Goal: Check status: Check status

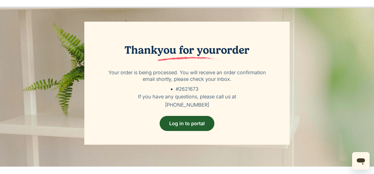
click at [220, 42] on div "Thank you for your order Your order is being processed. You will receive an ord…" at bounding box center [186, 83] width 205 height 123
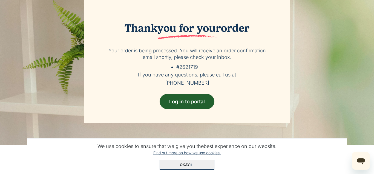
drag, startPoint x: 123, startPoint y: 30, endPoint x: 250, endPoint y: 31, distance: 127.2
click at [250, 31] on h2 "Thank you for your order" at bounding box center [186, 31] width 167 height 18
click at [182, 167] on span "Okay" at bounding box center [185, 164] width 10 height 4
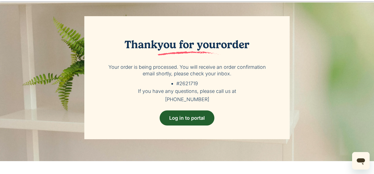
scroll to position [39, 0]
click at [267, 75] on p "Your order is being processed. You will receive an order confirmation email sho…" at bounding box center [186, 70] width 167 height 13
drag, startPoint x: 251, startPoint y: 43, endPoint x: 123, endPoint y: 41, distance: 127.7
click at [123, 41] on h2 "Thank you for your order" at bounding box center [186, 47] width 167 height 18
click at [167, 50] on span "you for your" at bounding box center [188, 47] width 63 height 18
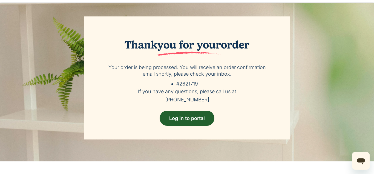
click at [176, 45] on span "you for your" at bounding box center [188, 47] width 63 height 18
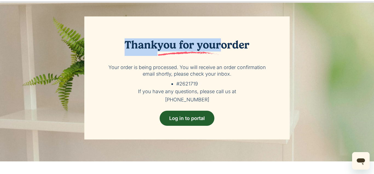
click at [176, 45] on span "you for your" at bounding box center [188, 47] width 63 height 18
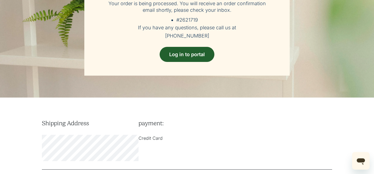
scroll to position [123, 0]
